Goal: Information Seeking & Learning: Check status

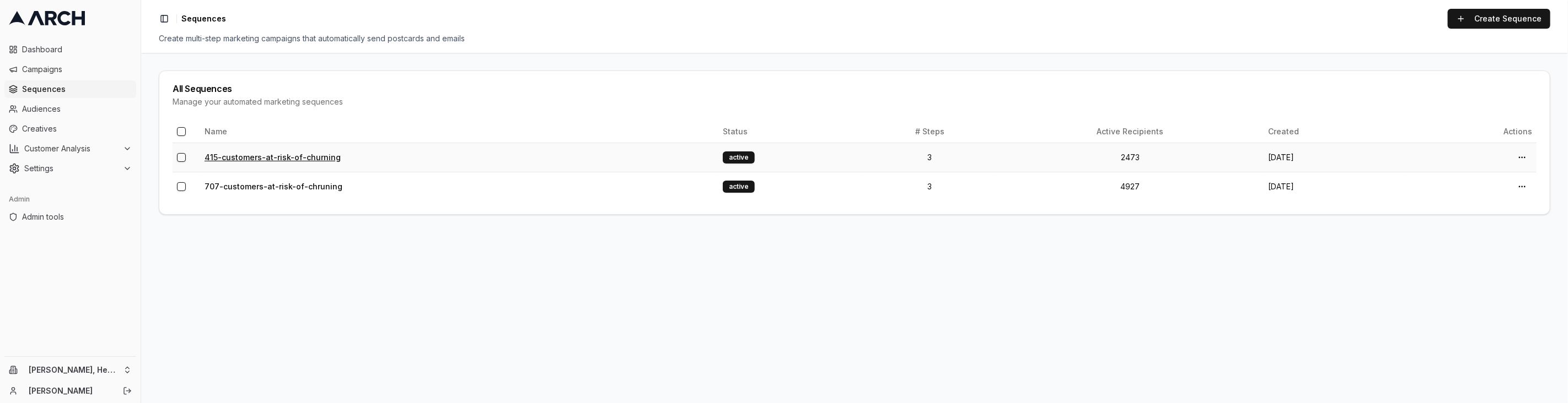
click at [292, 156] on link "415-customers-at-risk-of-churning" at bounding box center [272, 157] width 136 height 9
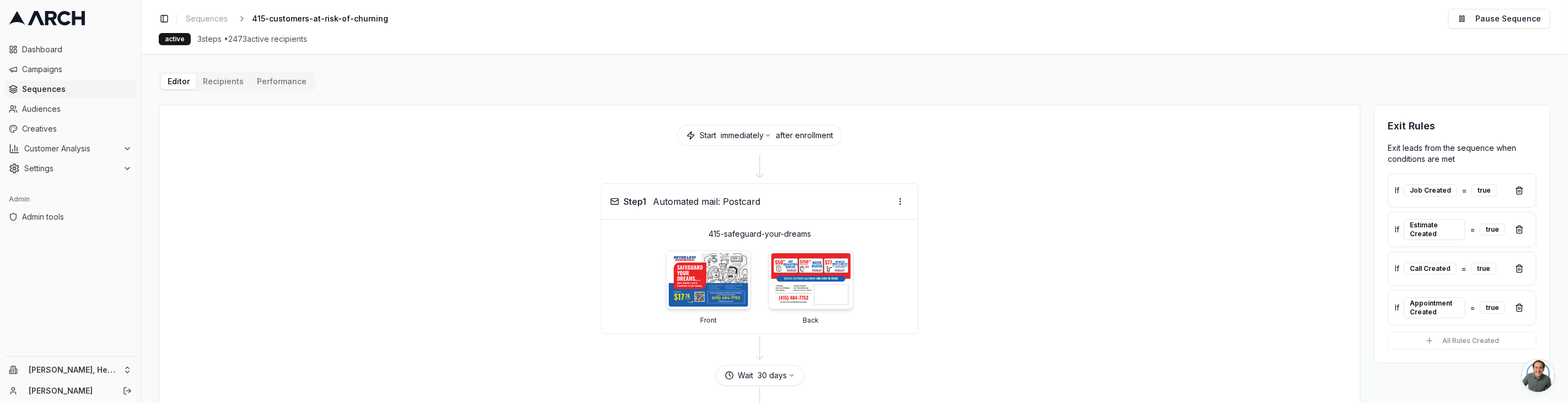
click at [279, 82] on button "Performance" at bounding box center [281, 81] width 63 height 16
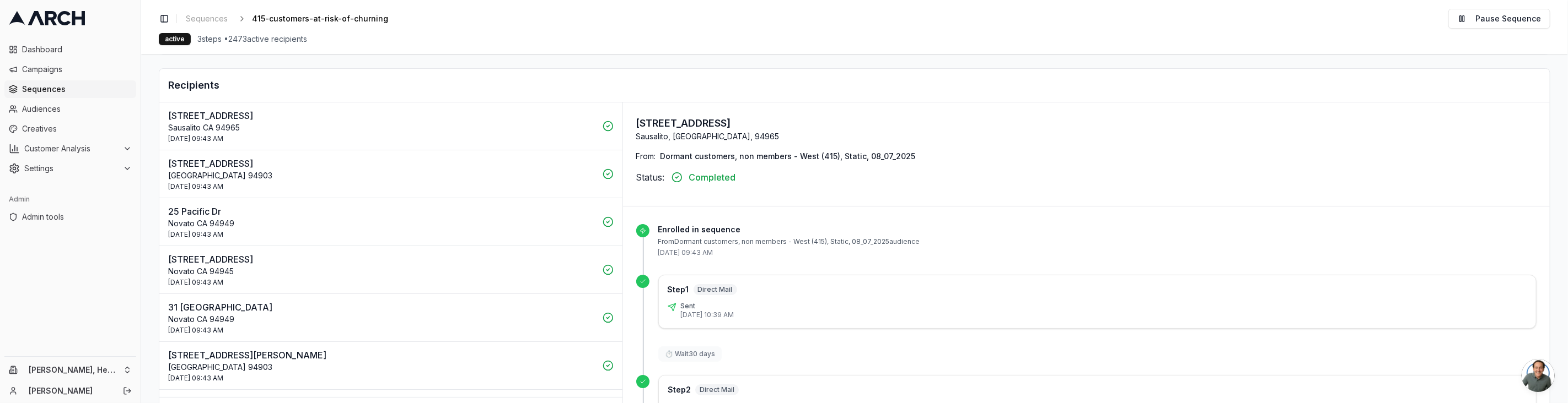
scroll to position [205, 0]
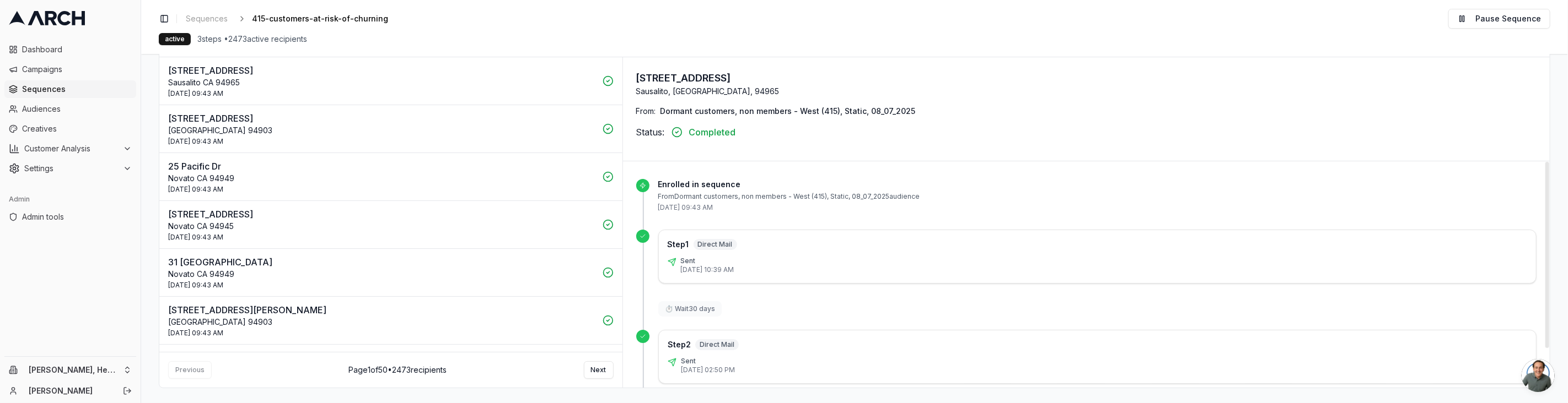
click at [501, 215] on p "21 Elmwood Ct" at bounding box center [382, 214] width 428 height 13
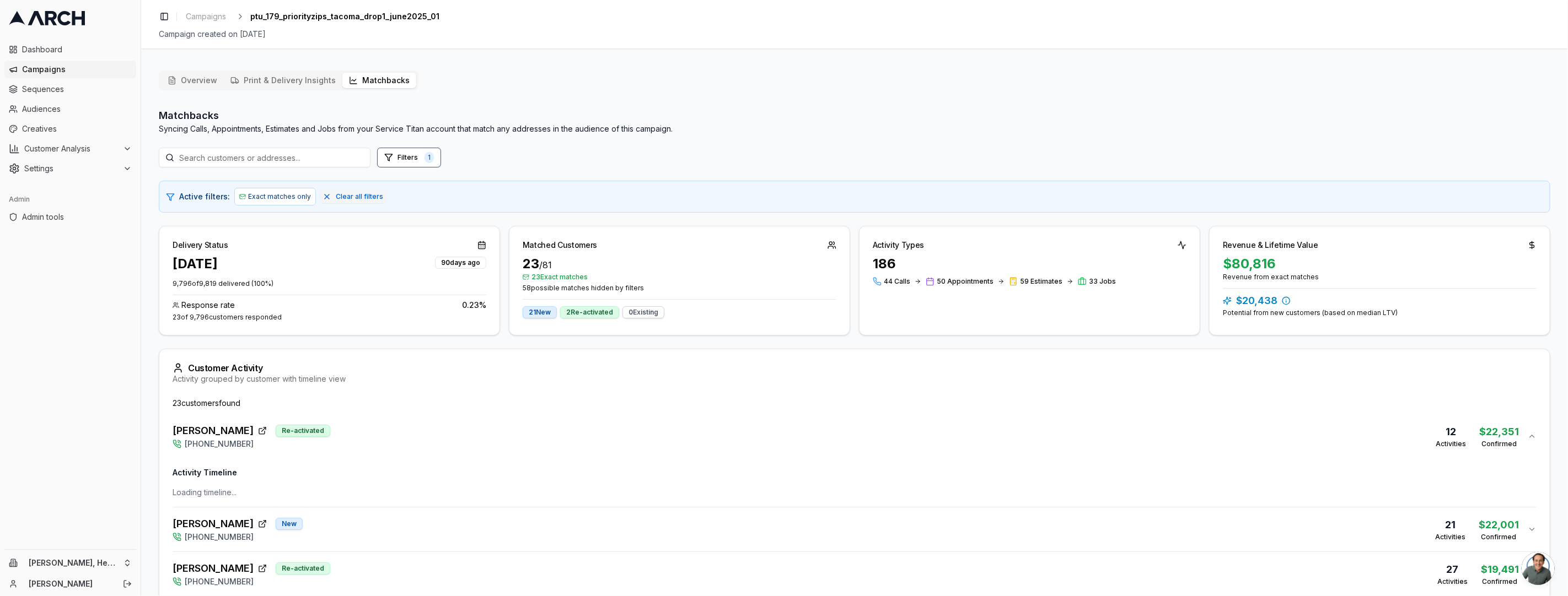
scroll to position [52, 0]
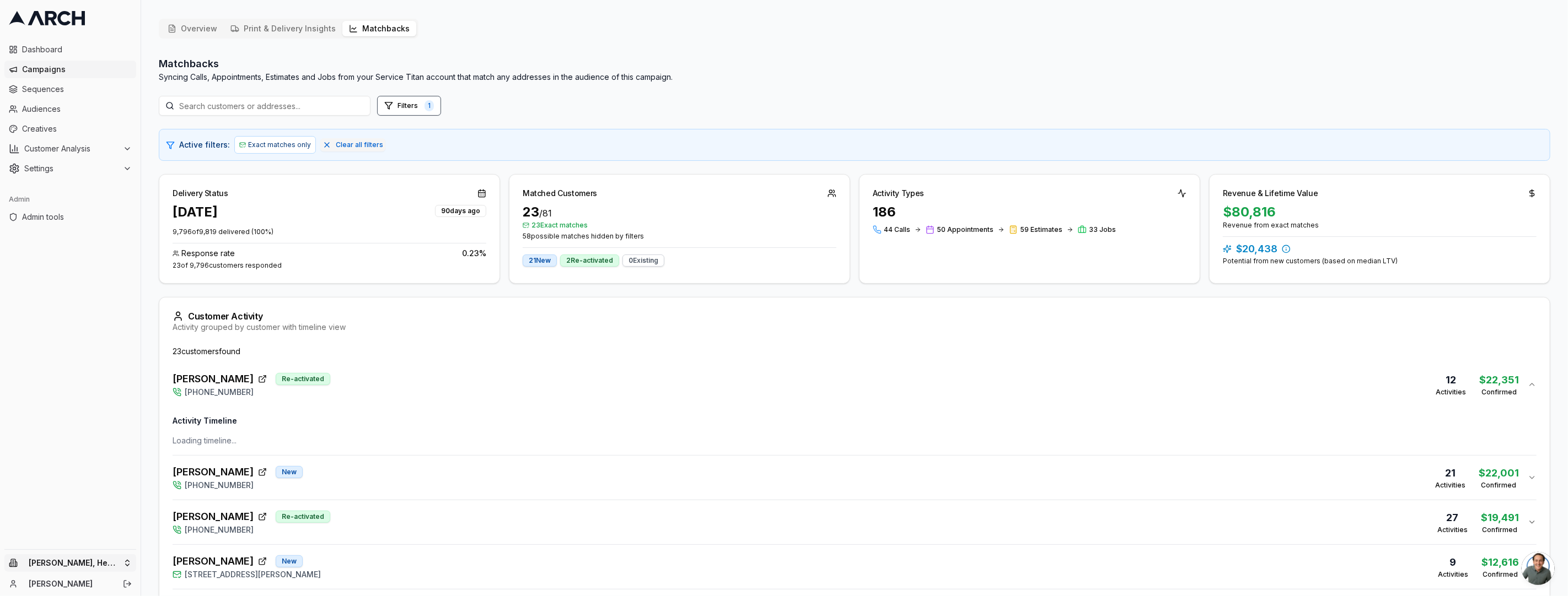
click at [84, 571] on html "Dashboard Campaigns Sequences Audiences Creatives Customer Analysis Settings Ad…" at bounding box center [784, 298] width 1568 height 596
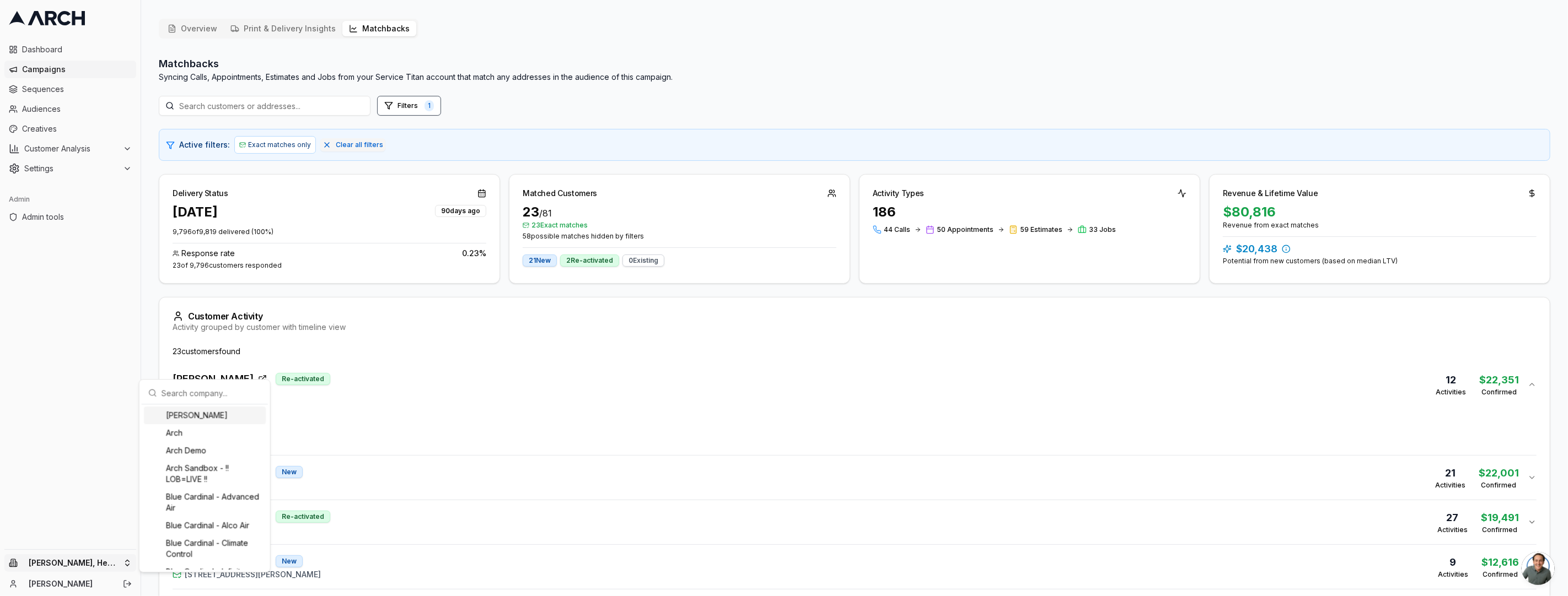
click at [190, 419] on div "Albert Nahman" at bounding box center [205, 416] width 122 height 17
click at [96, 564] on html "Dashboard Campaigns Sequences Audiences Creatives Customer Analysis Settings Ad…" at bounding box center [784, 298] width 1568 height 596
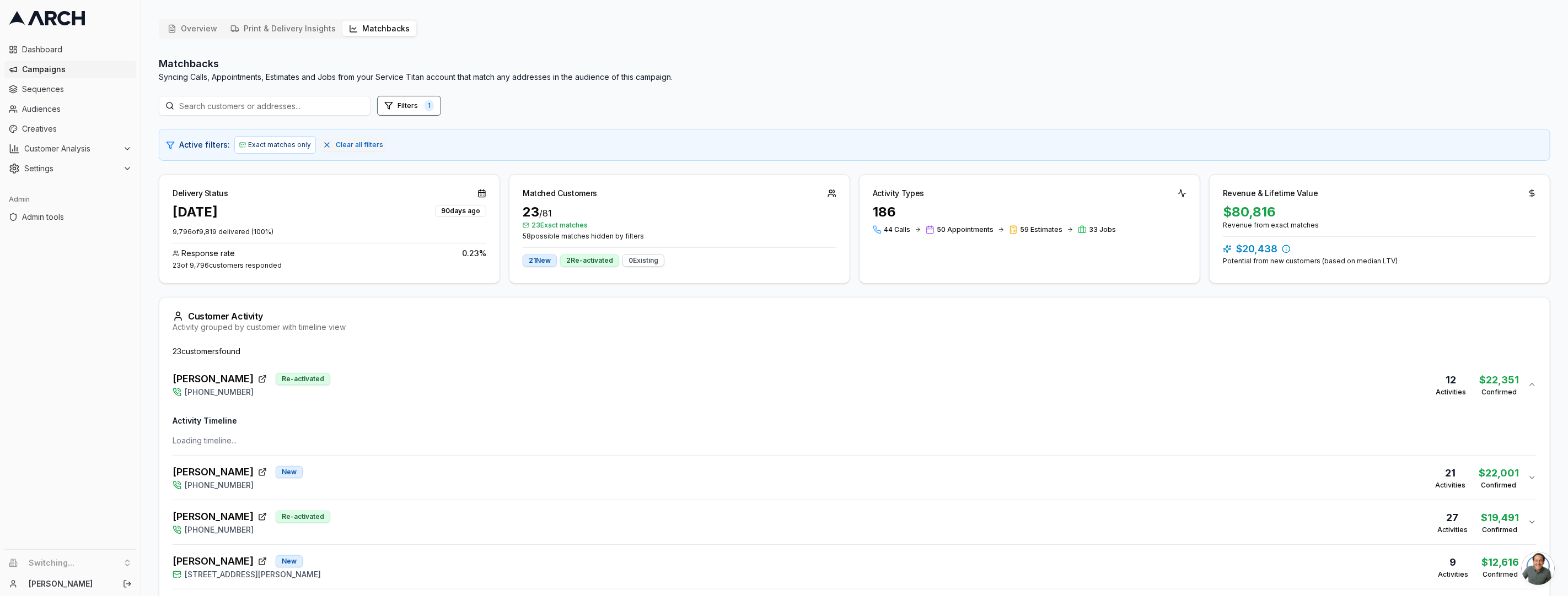
click at [79, 564] on li "Switching..." at bounding box center [70, 563] width 132 height 17
click at [99, 500] on div "Dashboard Campaigns Sequences Audiences Creatives Customer Analysis Settings Ad…" at bounding box center [70, 293] width 141 height 513
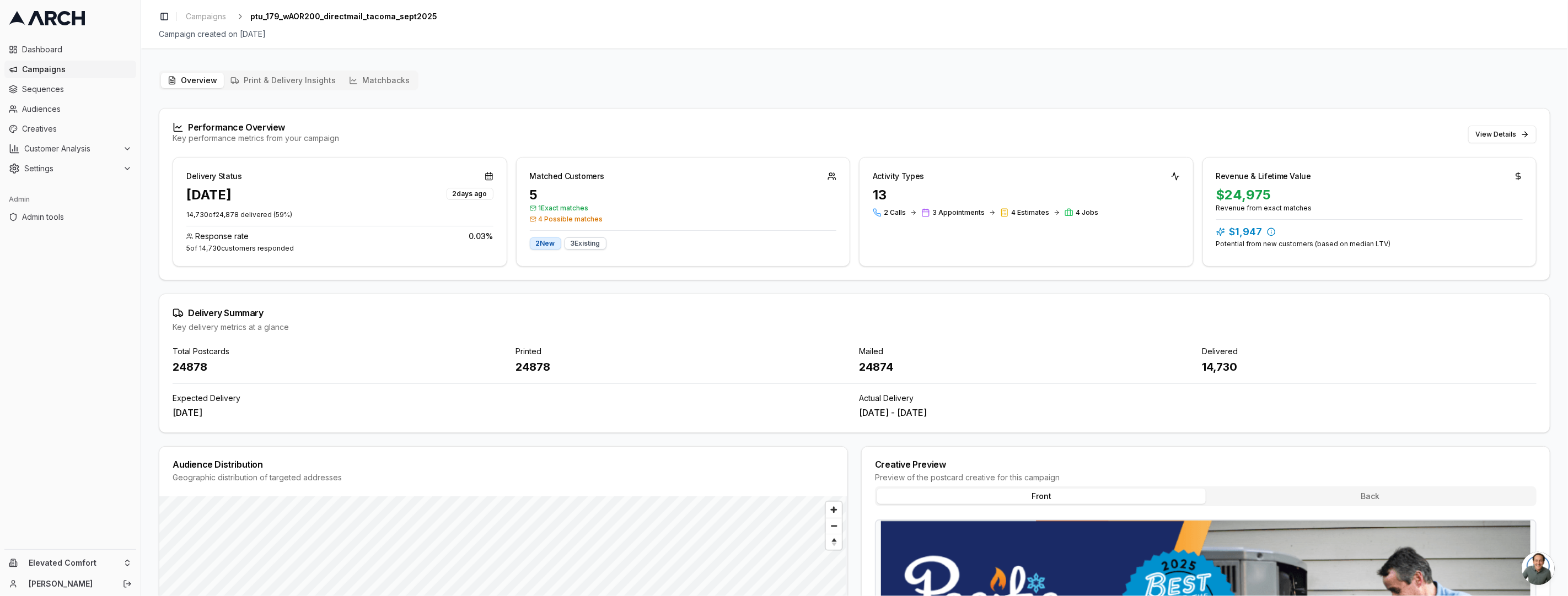
click at [388, 76] on button "Matchbacks" at bounding box center [379, 80] width 74 height 16
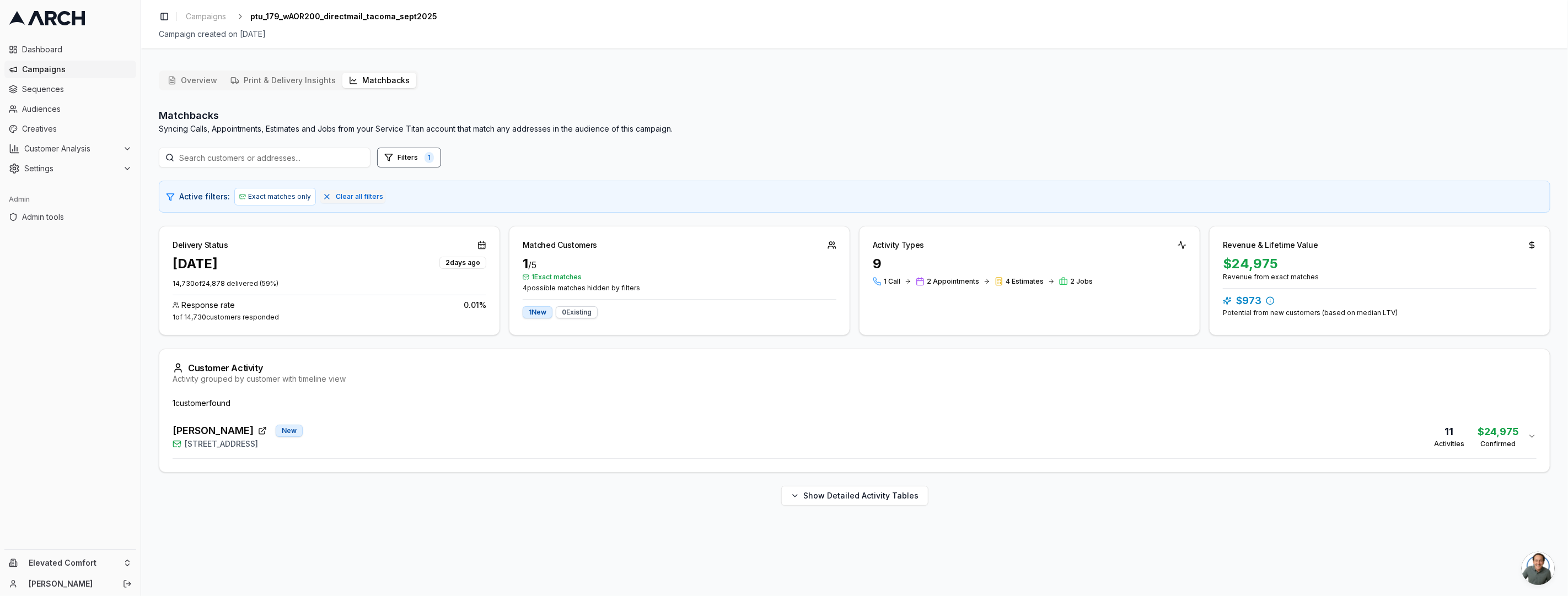
click at [510, 463] on div "1 customer found Dave Houser New 715 North Sunset Drive, Tacoma, WA 98406 11 Ac…" at bounding box center [854, 435] width 1391 height 74
click at [444, 433] on div "Dave Houser New 715 North Sunset Drive, Tacoma, WA 98406 11 Activities $24,975 …" at bounding box center [850, 436] width 1355 height 27
click at [112, 559] on html "Dashboard Campaigns Sequences Audiences Creatives Customer Analysis Settings Ad…" at bounding box center [784, 298] width 1568 height 596
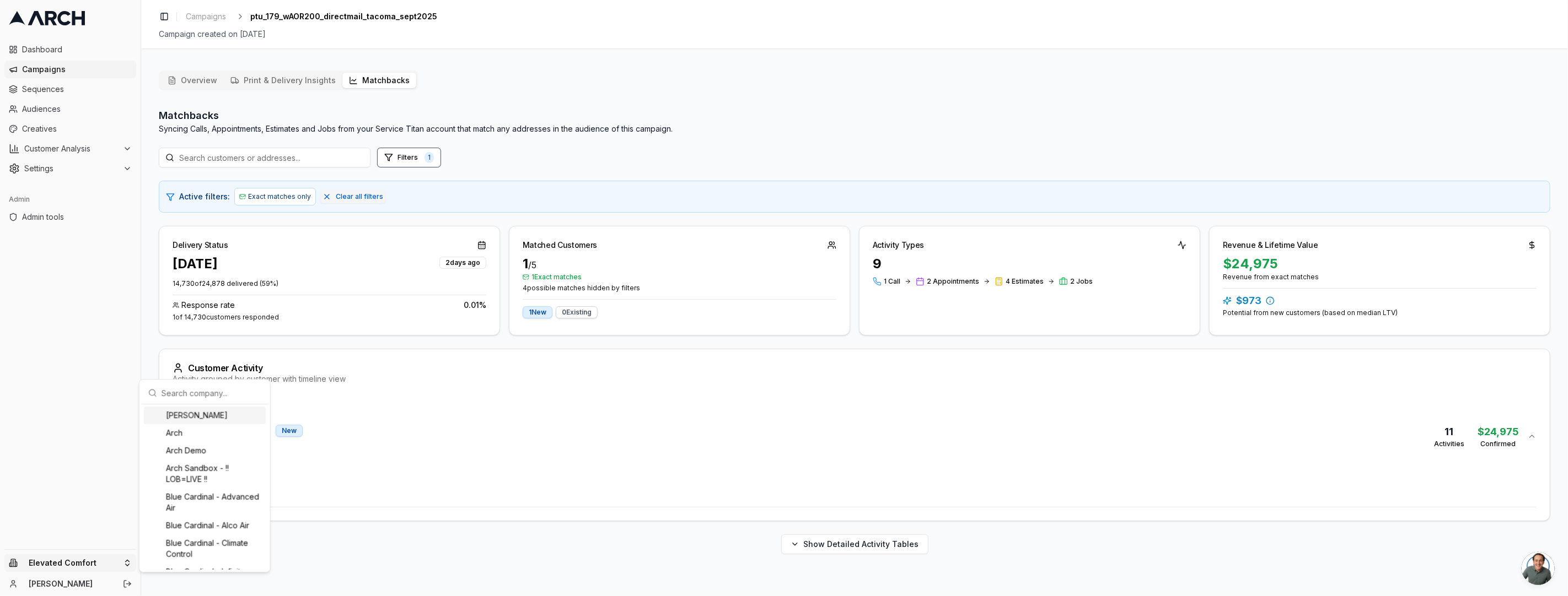
click at [174, 396] on input "text" at bounding box center [211, 393] width 100 height 22
type input "pacf"
click at [195, 563] on div "Pacific Heating & Cooling" at bounding box center [205, 559] width 122 height 17
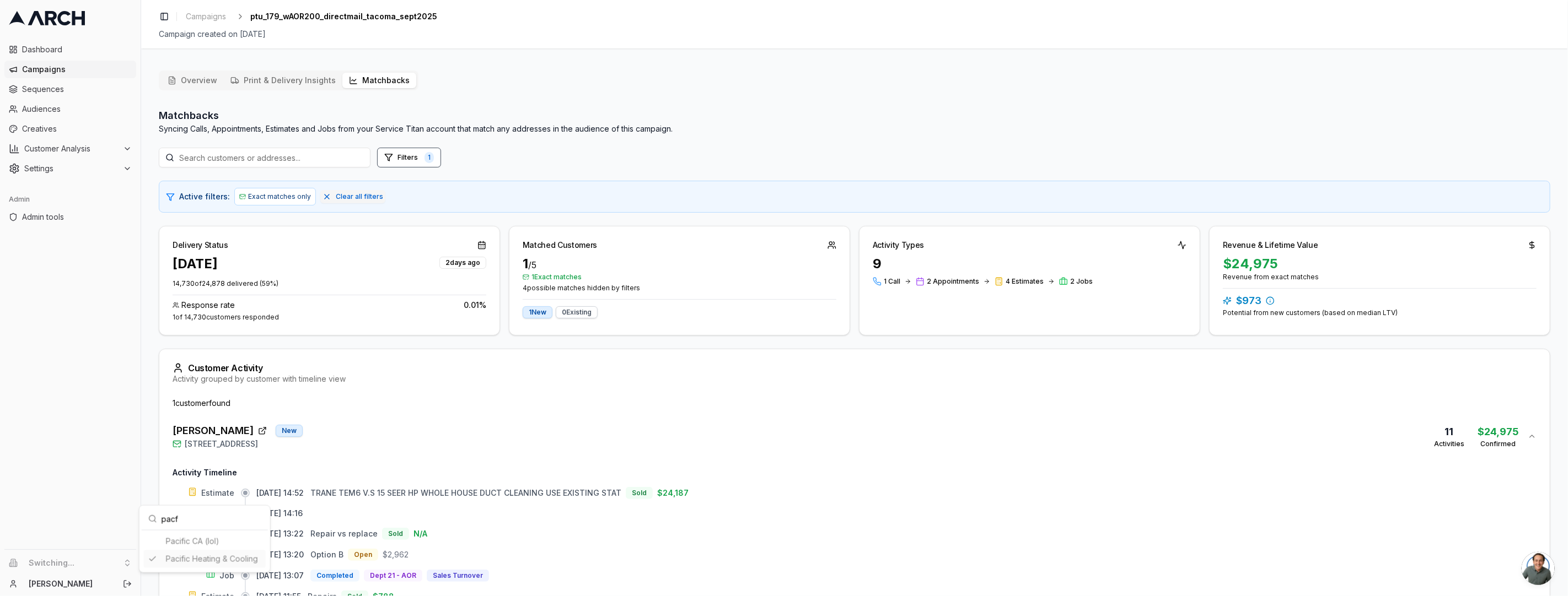
click at [462, 358] on html "Dashboard Campaigns Sequences Audiences Creatives Customer Analysis Settings Ad…" at bounding box center [784, 298] width 1568 height 596
click at [207, 17] on span "Campaigns" at bounding box center [205, 17] width 40 height 11
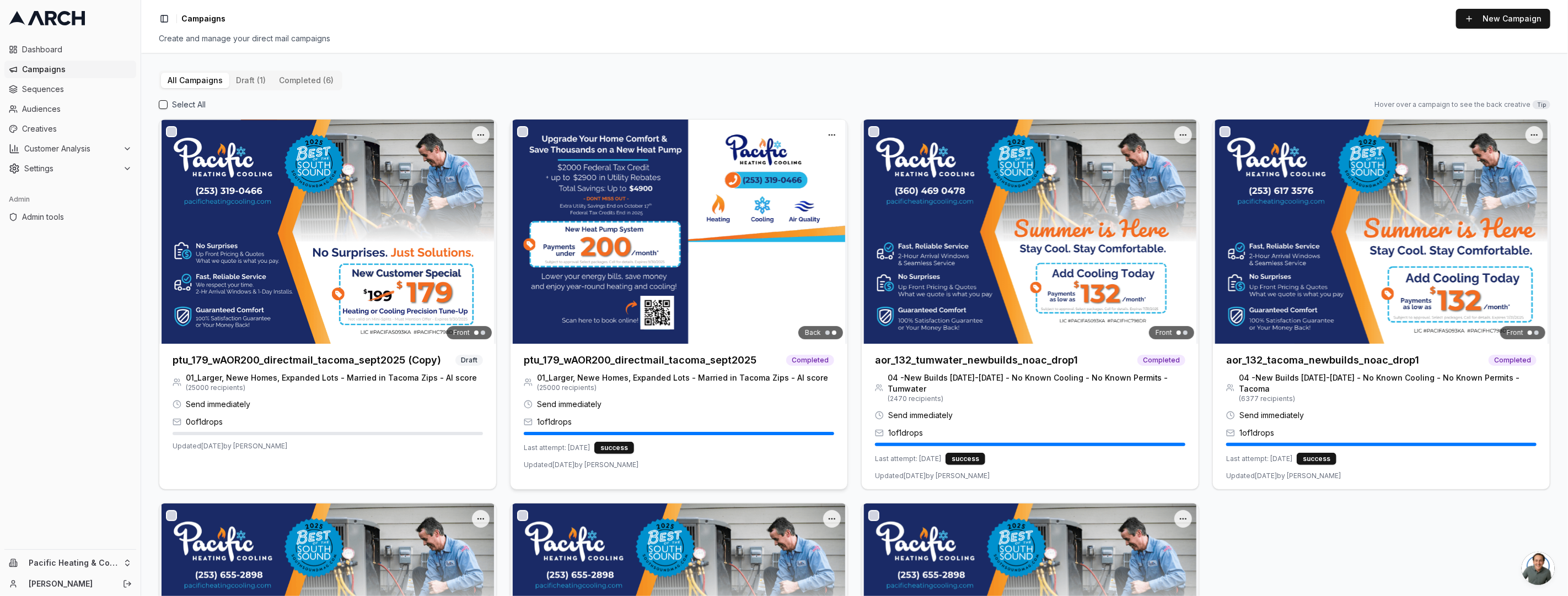
click at [715, 225] on img at bounding box center [679, 232] width 337 height 225
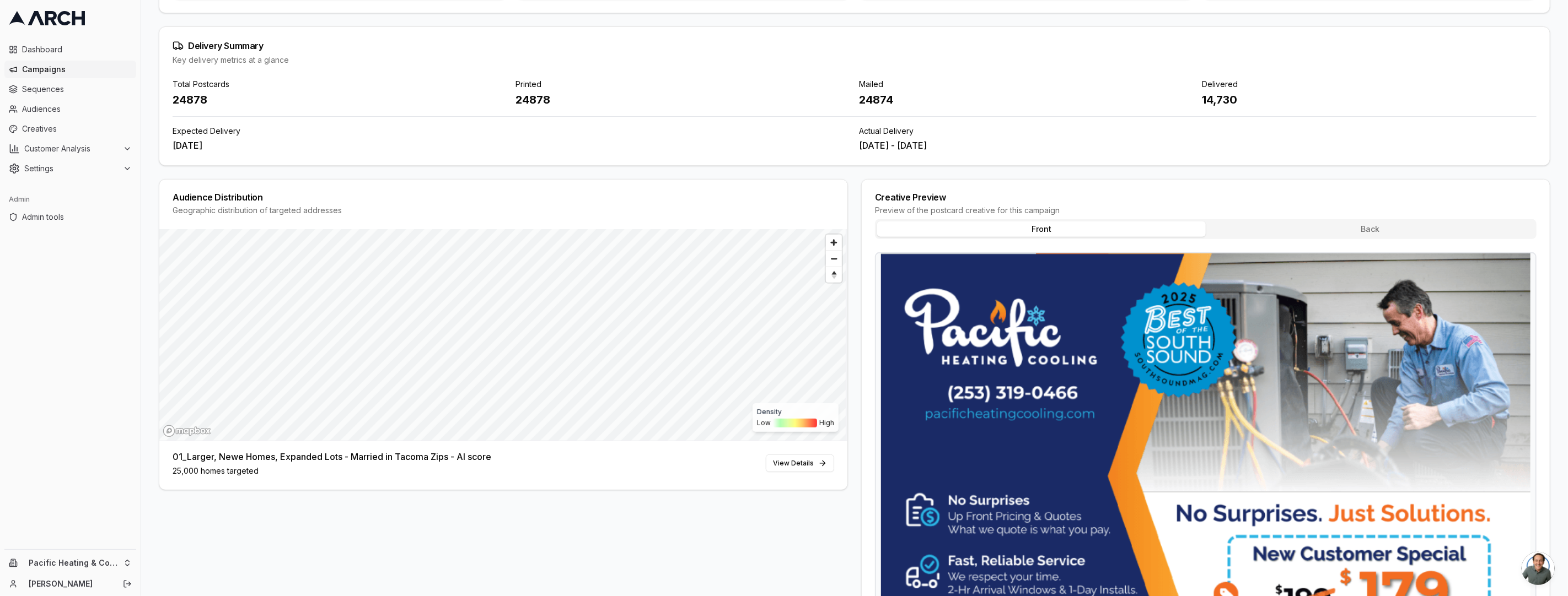
scroll to position [392, 0]
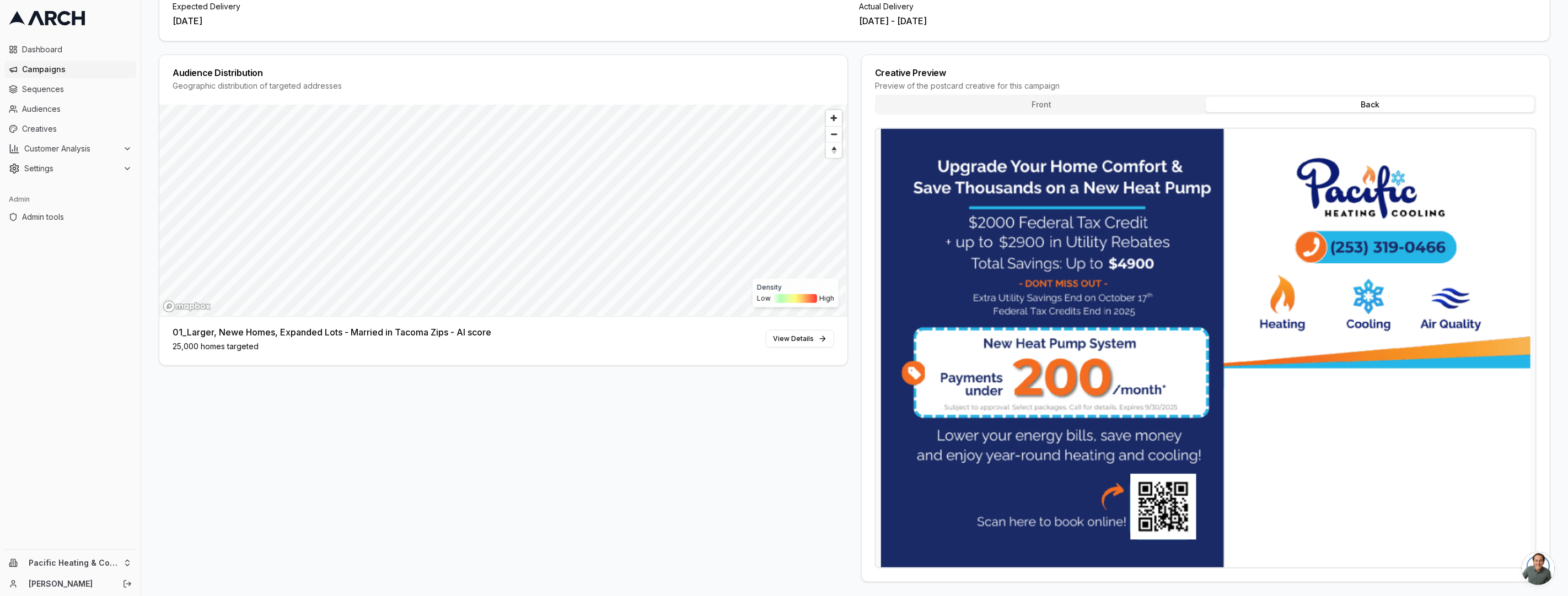
click at [1279, 97] on button "Back" at bounding box center [1369, 104] width 328 height 16
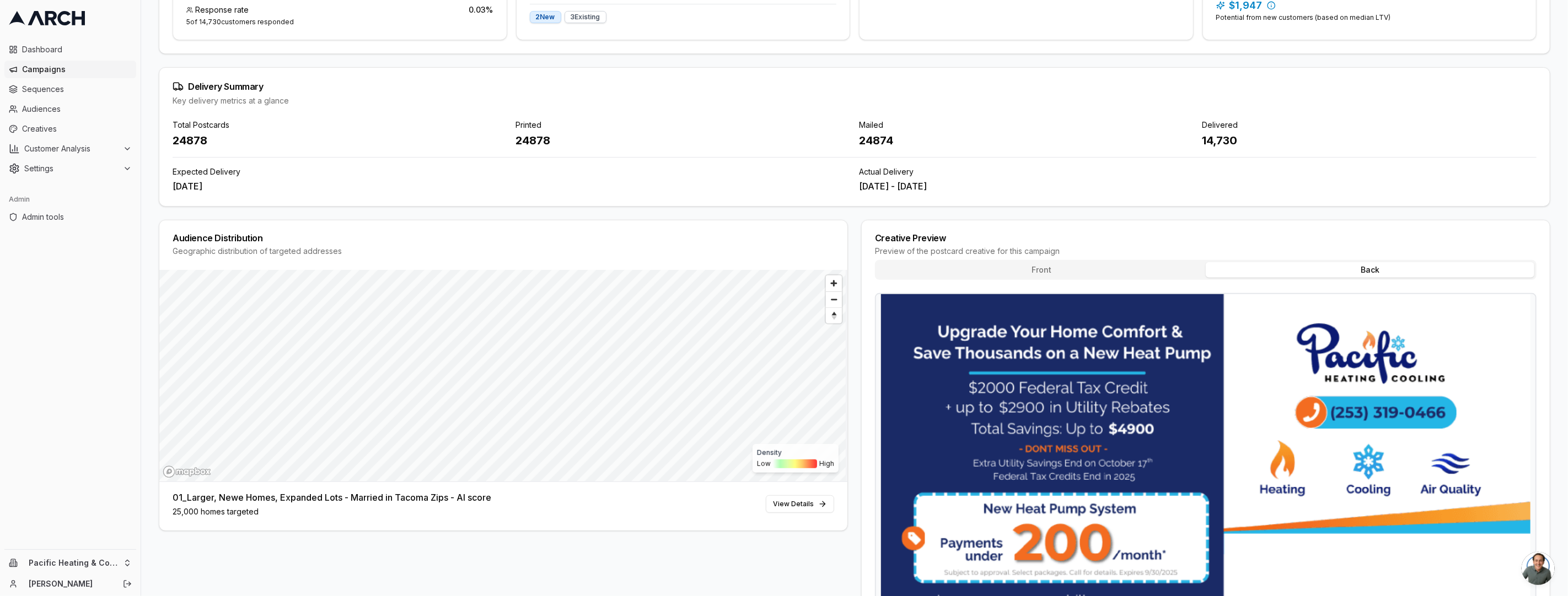
scroll to position [0, 0]
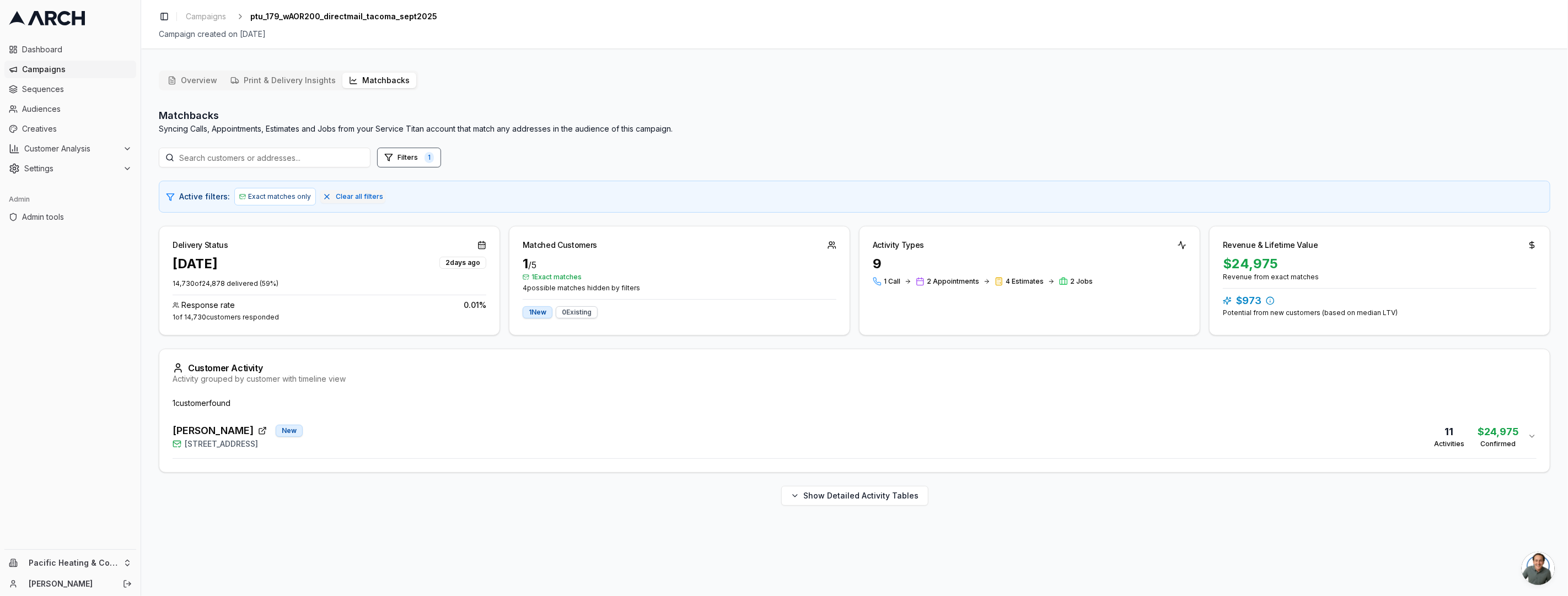
click at [375, 81] on button "Matchbacks" at bounding box center [379, 80] width 74 height 16
drag, startPoint x: 175, startPoint y: 264, endPoint x: 254, endPoint y: 268, distance: 79.1
click at [254, 268] on div "Sep 4, 2025 2 days ago" at bounding box center [329, 264] width 313 height 17
copy div "Sep 4, 2025"
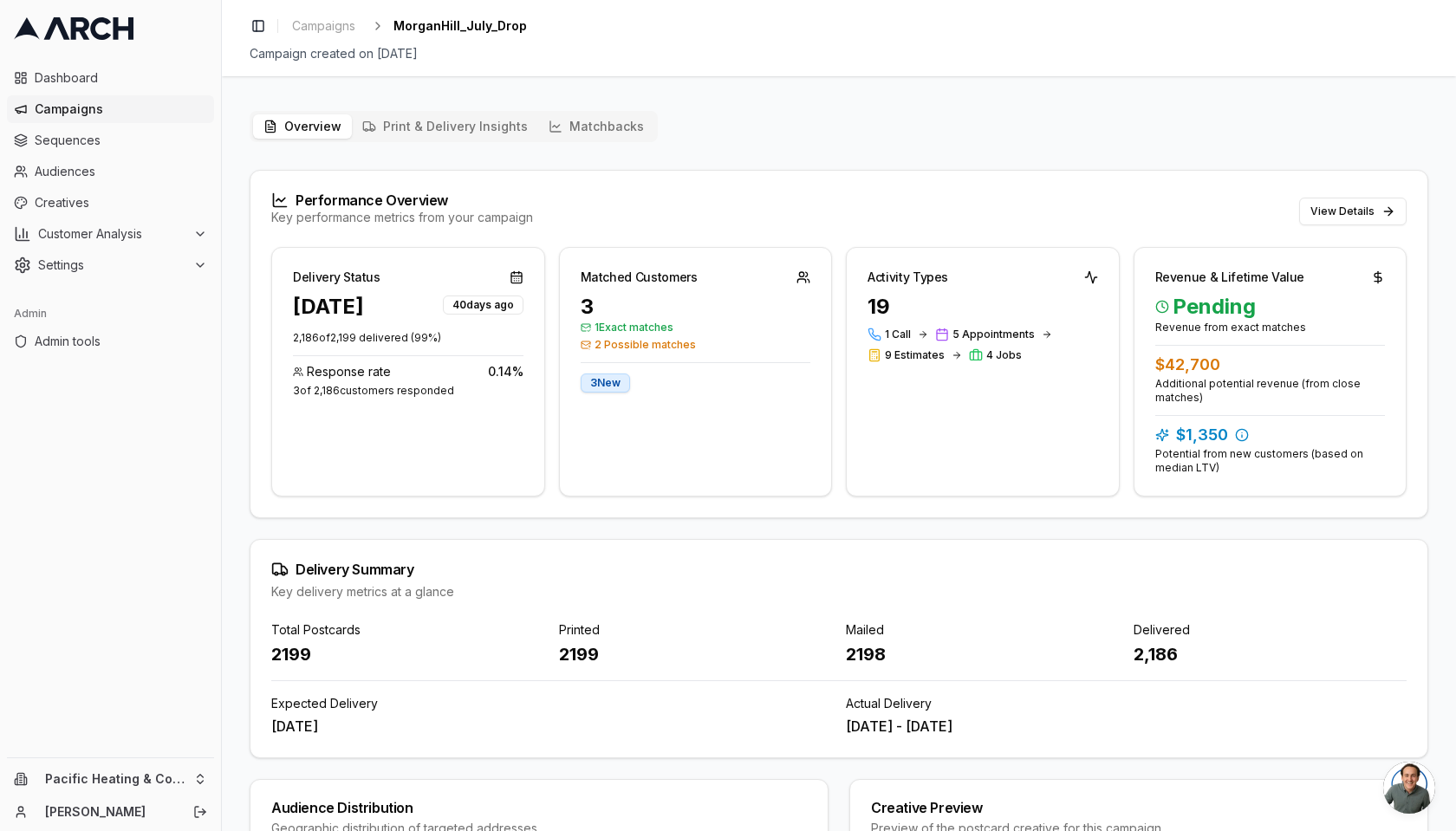
click at [1309, 35] on div "Toggle Sidebar Campaigns MorganHill_July_Drop" at bounding box center [839, 25] width 1178 height 24
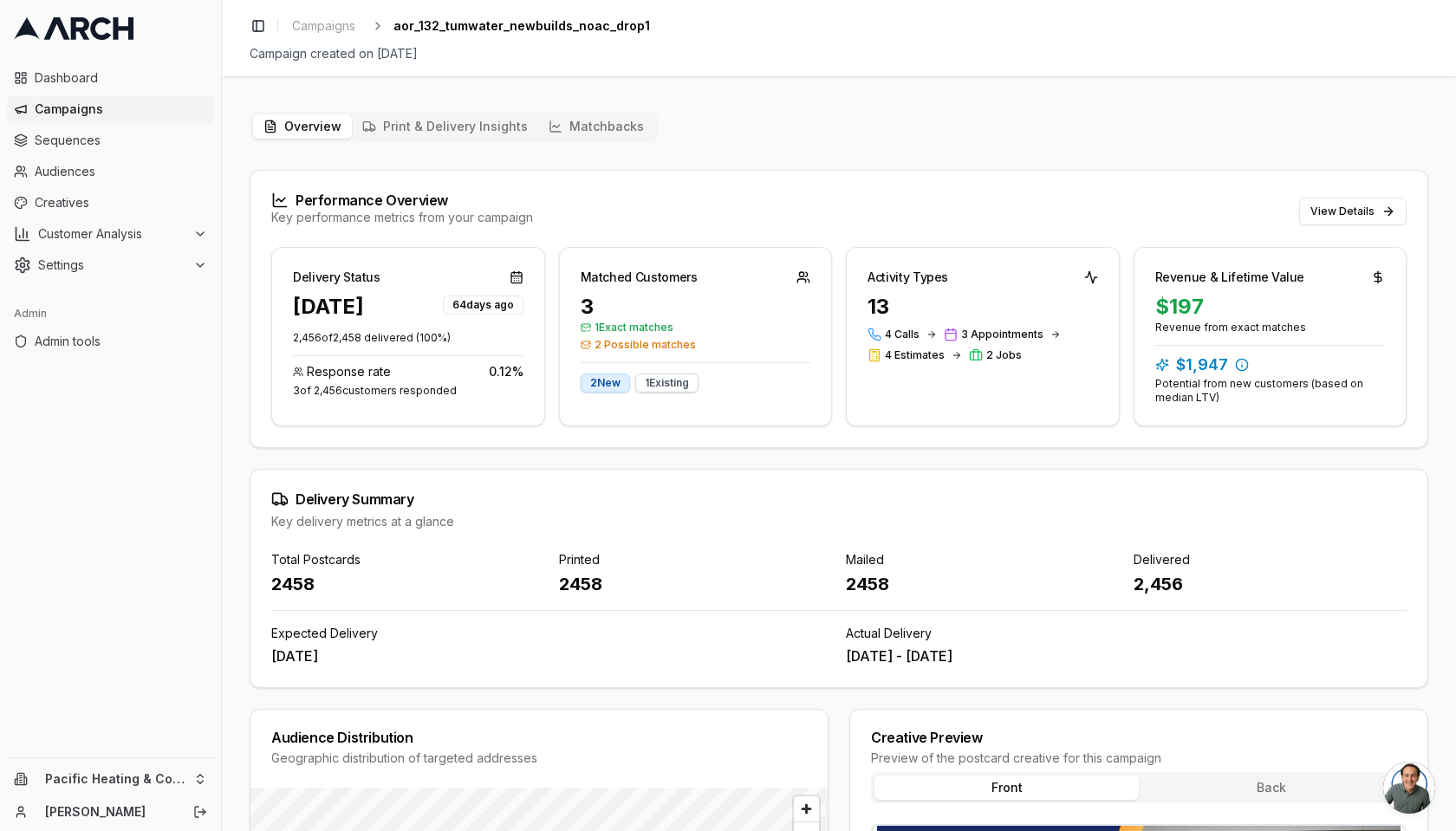
click at [1039, 101] on div "Overview Print & Delivery Insights Matchbacks Performance Overview Key performa…" at bounding box center [838, 672] width 1234 height 1150
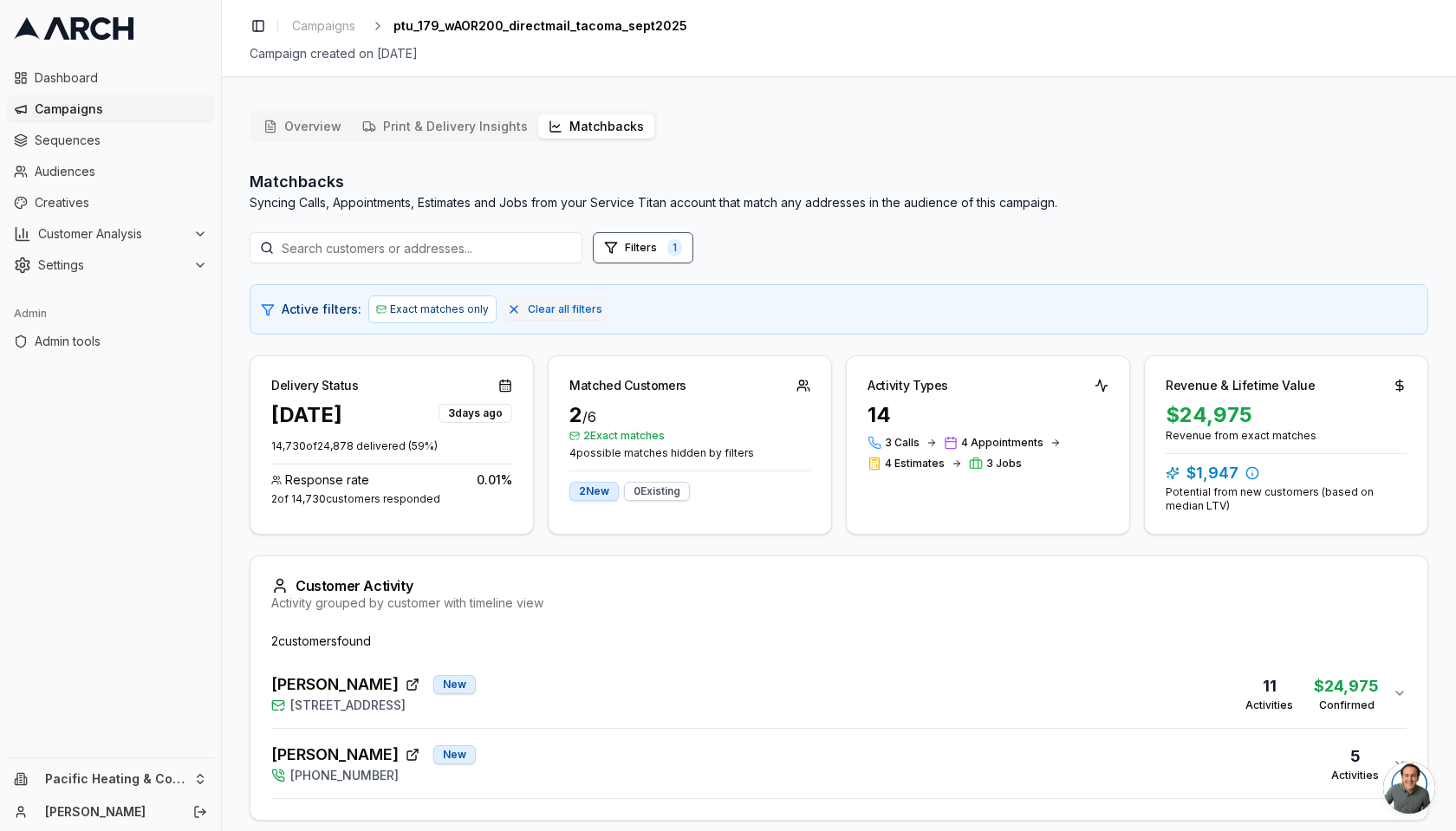
click at [1201, 182] on div "Matchbacks Syncing Calls, Appointments, Estimates and Jobs from your Service Ti…" at bounding box center [839, 190] width 1178 height 42
click at [1160, 210] on div "Matchbacks Syncing Calls, Appointments, Estimates and Jobs from your Service Ti…" at bounding box center [839, 190] width 1178 height 42
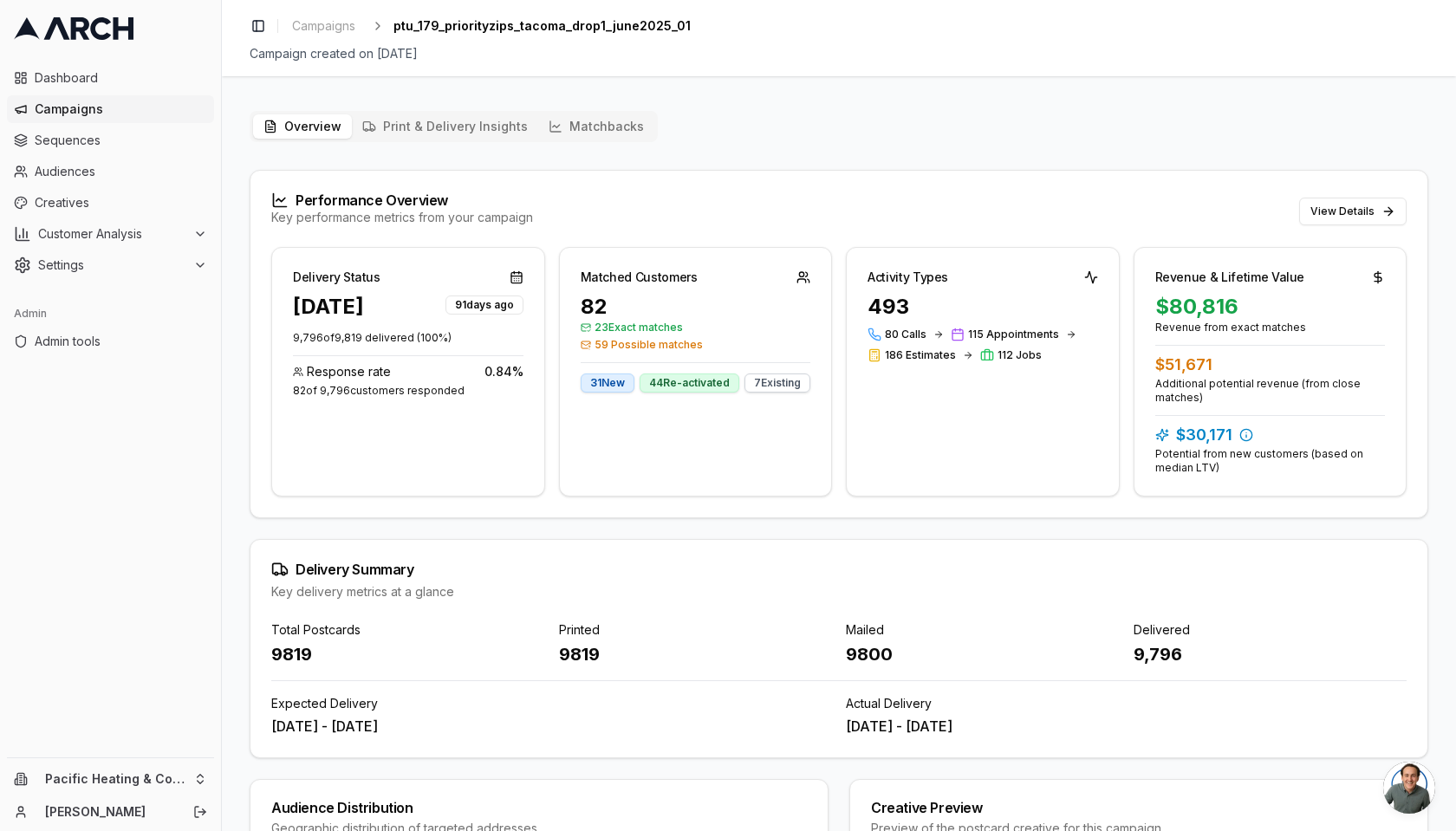
click at [1187, 124] on div "Overview Print & Delivery Insights Matchbacks Performance Overview Key performa…" at bounding box center [839, 700] width 1178 height 1178
